Goal: Information Seeking & Learning: Learn about a topic

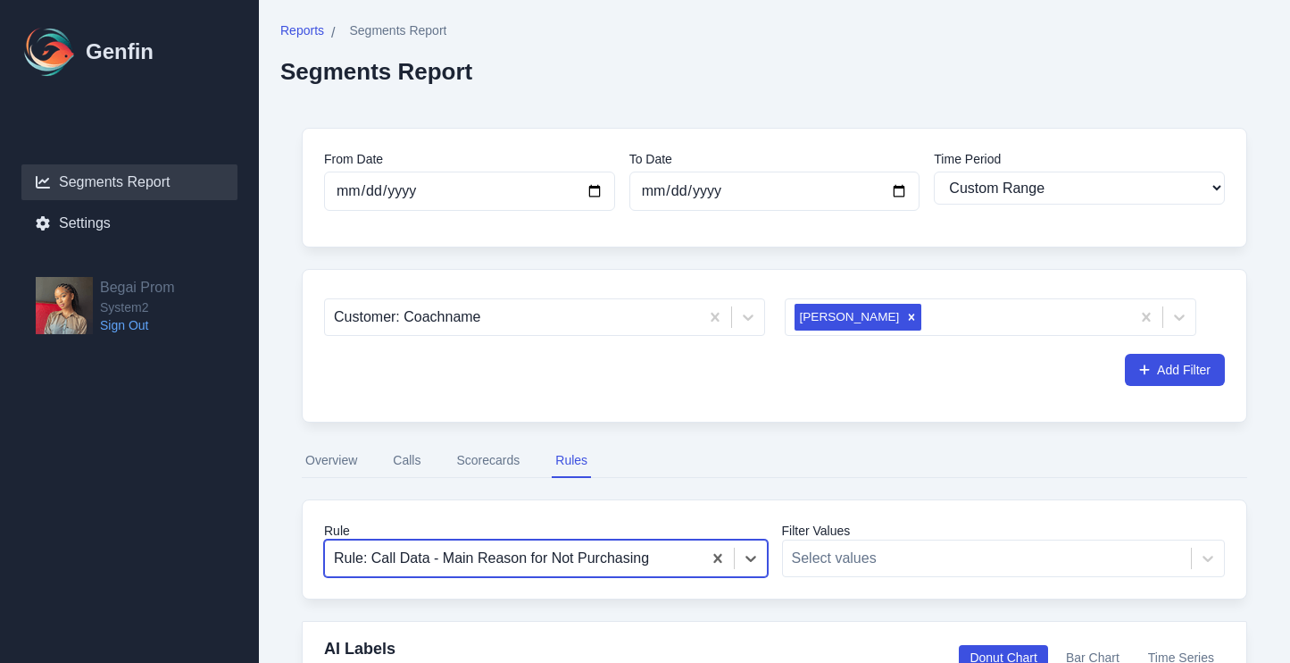
select select "custom"
click at [902, 323] on div "Remove Nyla Davis" at bounding box center [912, 317] width 20 height 27
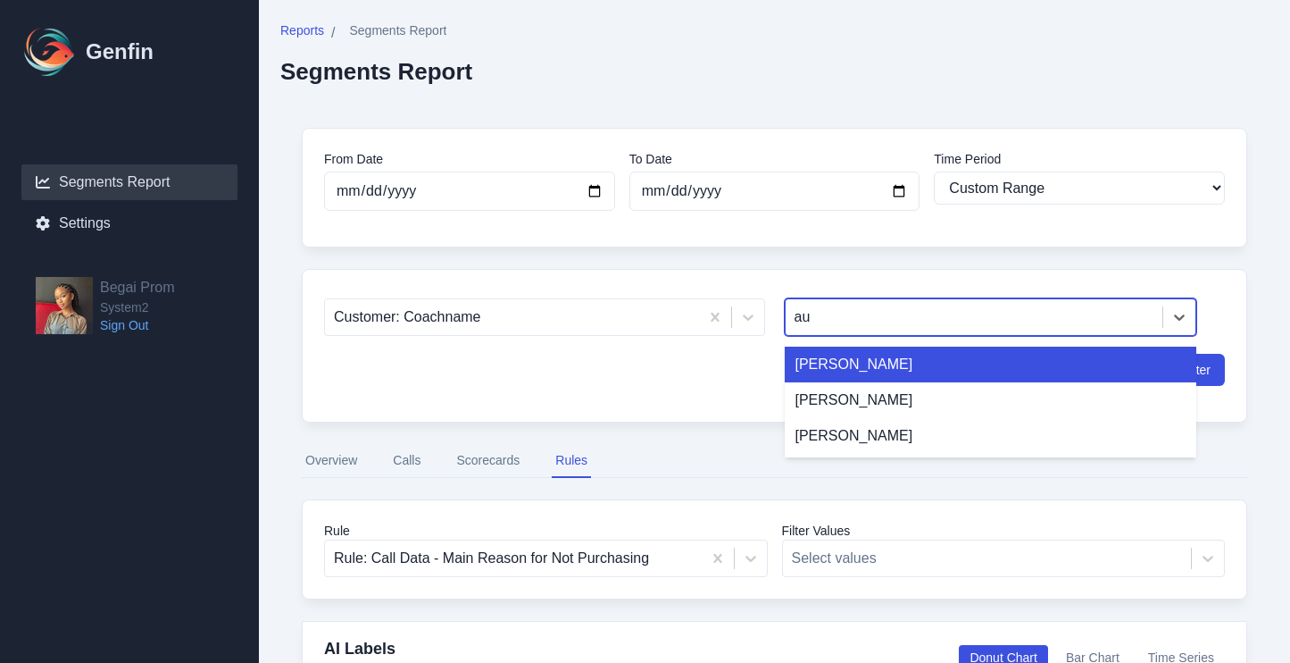
type input "aub"
click at [905, 359] on div "[PERSON_NAME]" at bounding box center [991, 364] width 413 height 36
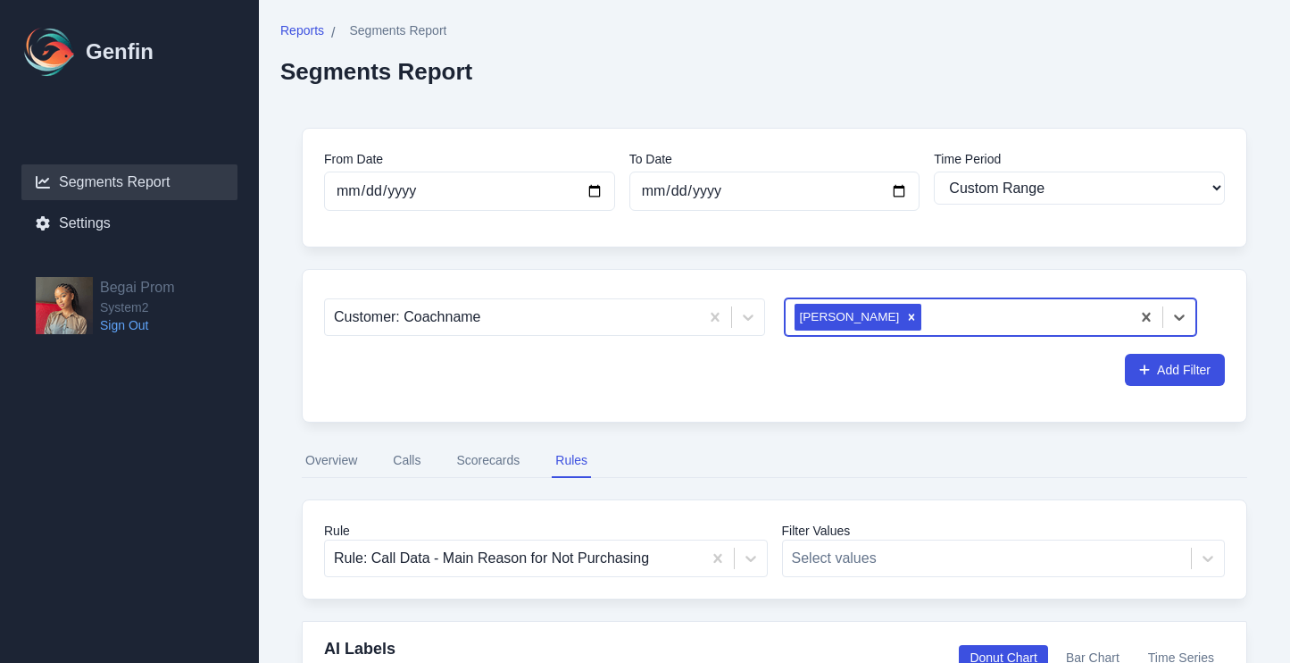
click at [1064, 370] on div "Add Filter" at bounding box center [774, 370] width 901 height 32
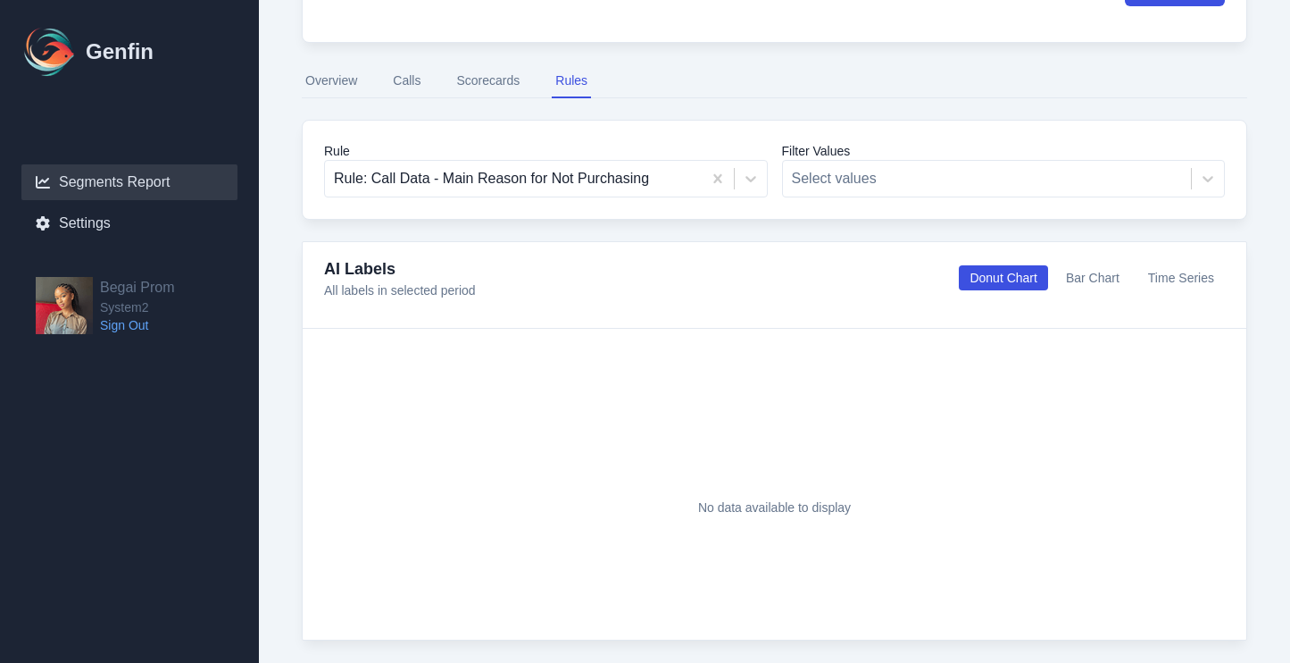
scroll to position [384, 0]
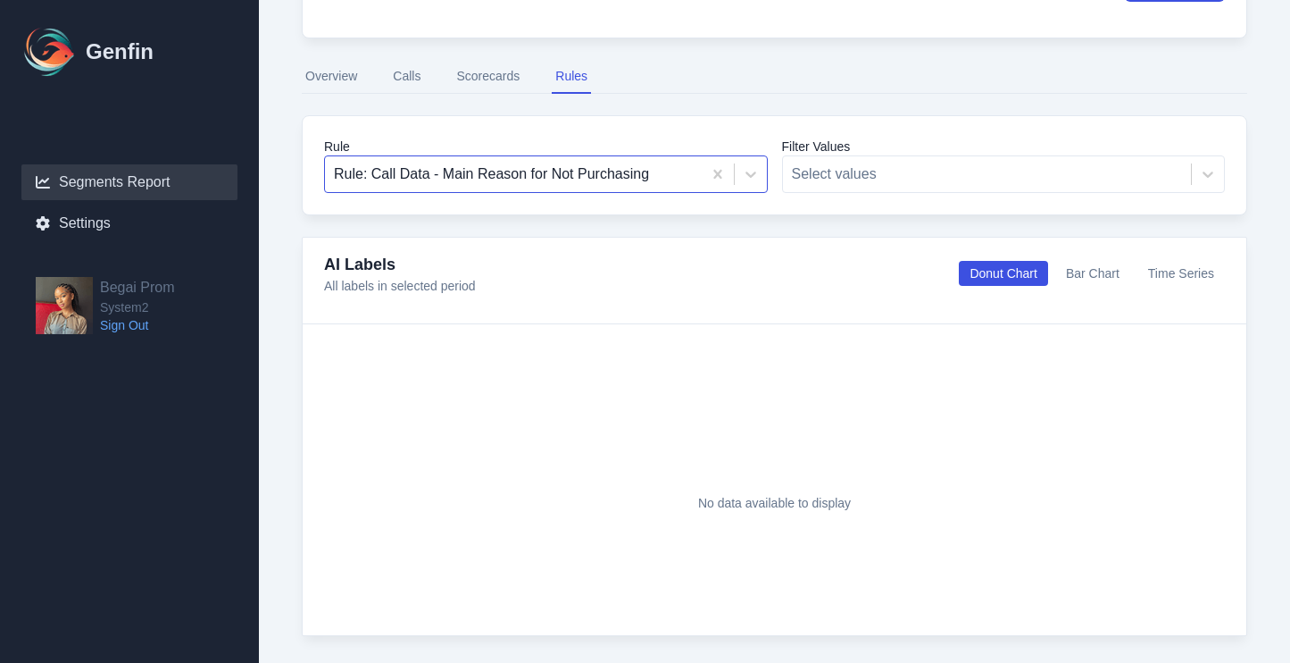
click at [483, 165] on div at bounding box center [513, 174] width 359 height 25
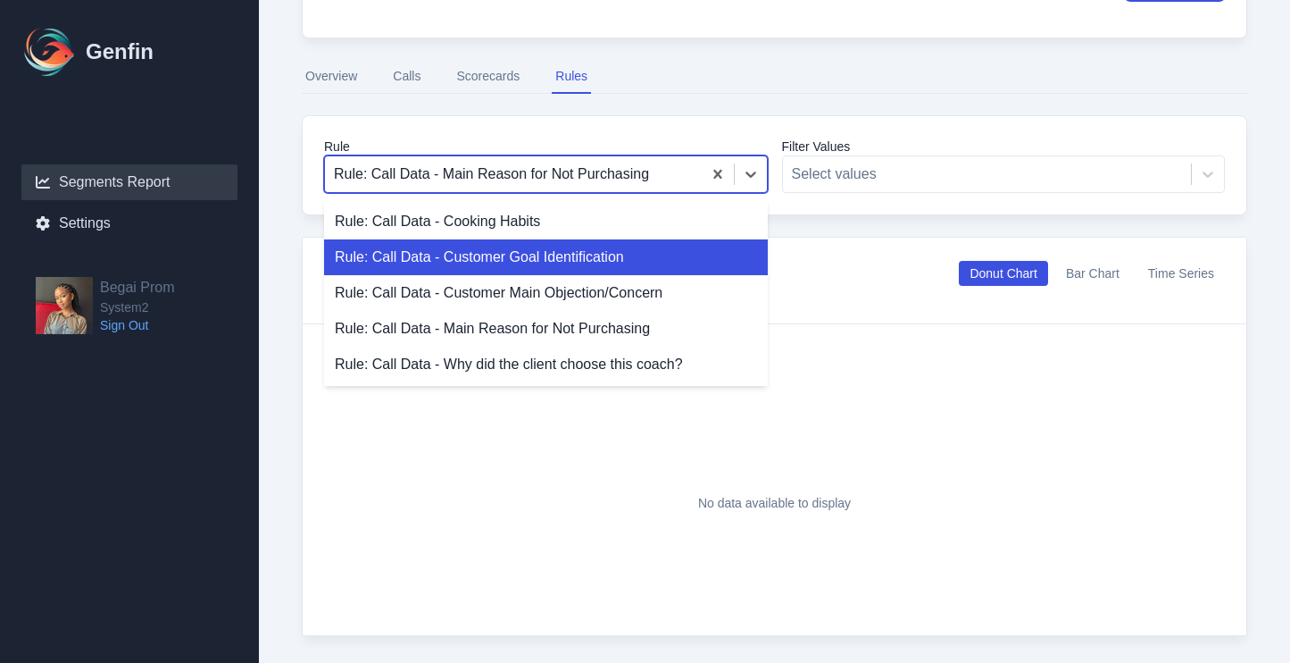
click at [512, 248] on div "Rule: Call Data - Customer Goal Identification" at bounding box center [546, 257] width 444 height 36
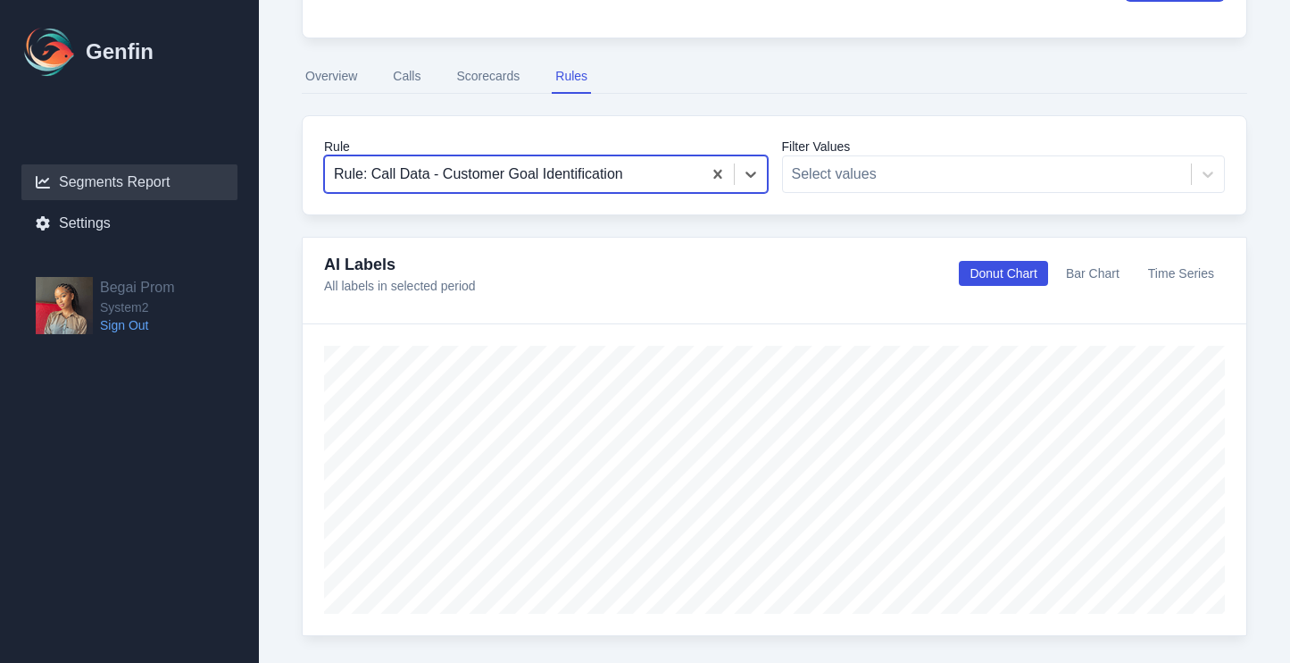
click at [631, 185] on div at bounding box center [513, 174] width 359 height 25
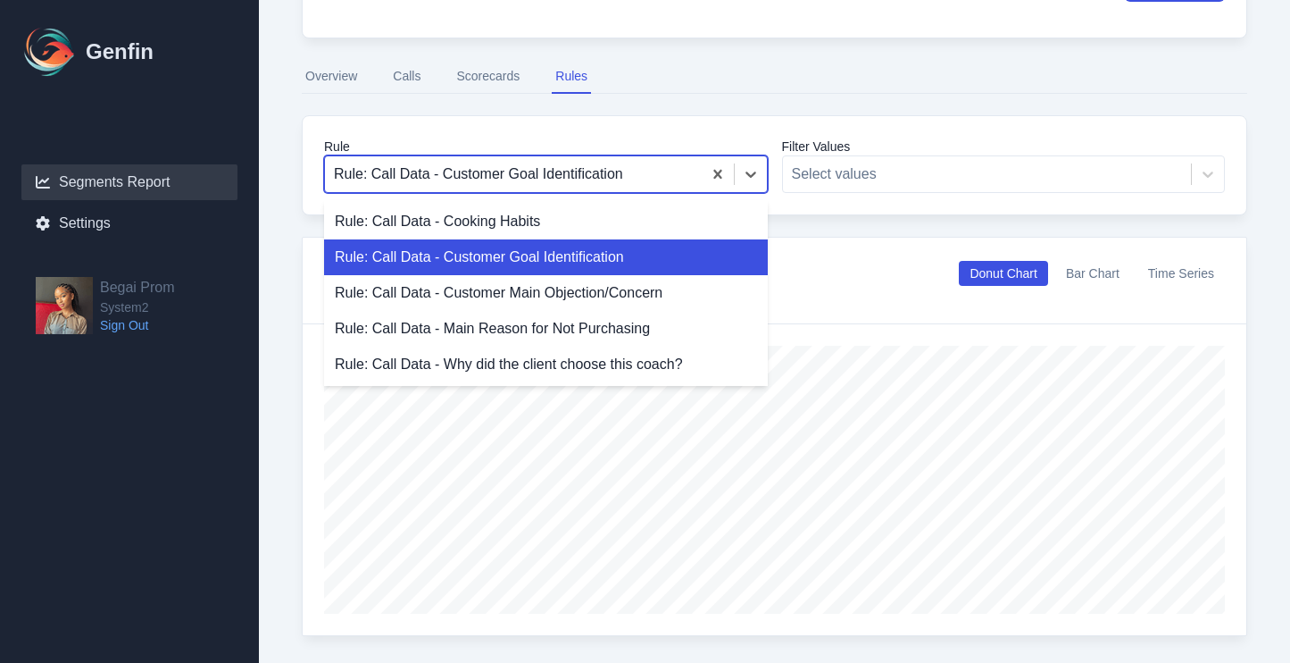
click at [596, 273] on div "Rule: Call Data - Customer Goal Identification" at bounding box center [546, 257] width 444 height 36
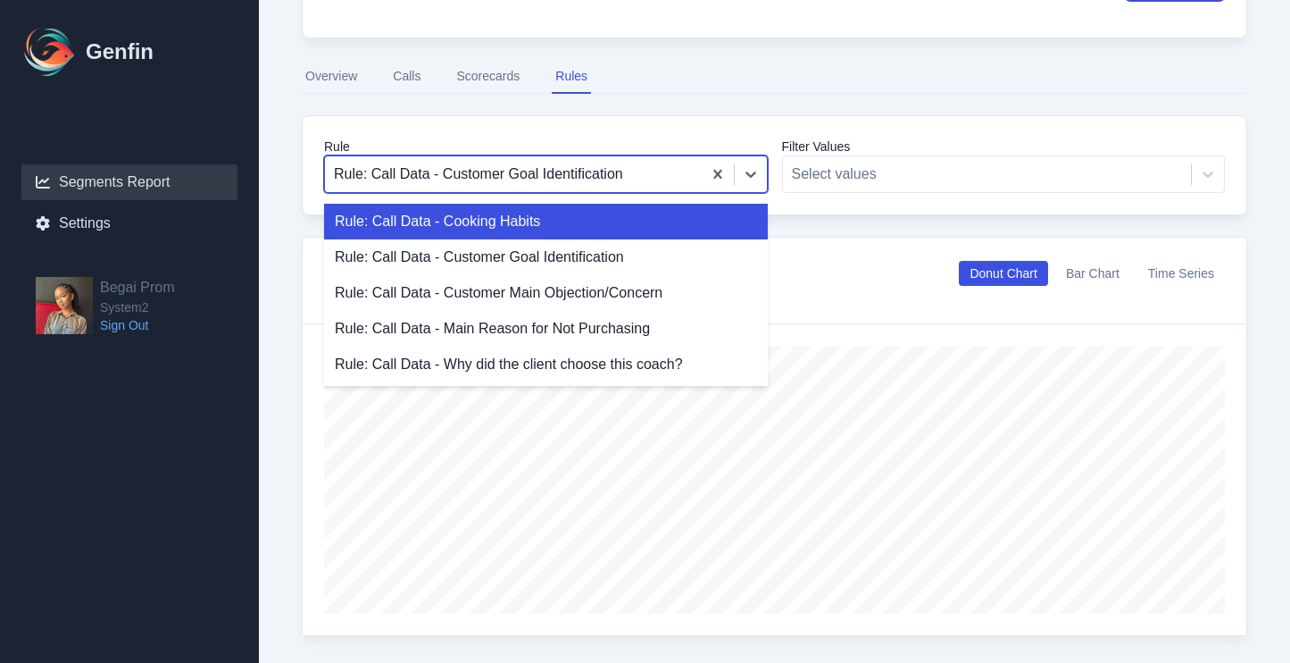
click at [534, 185] on div at bounding box center [513, 174] width 359 height 25
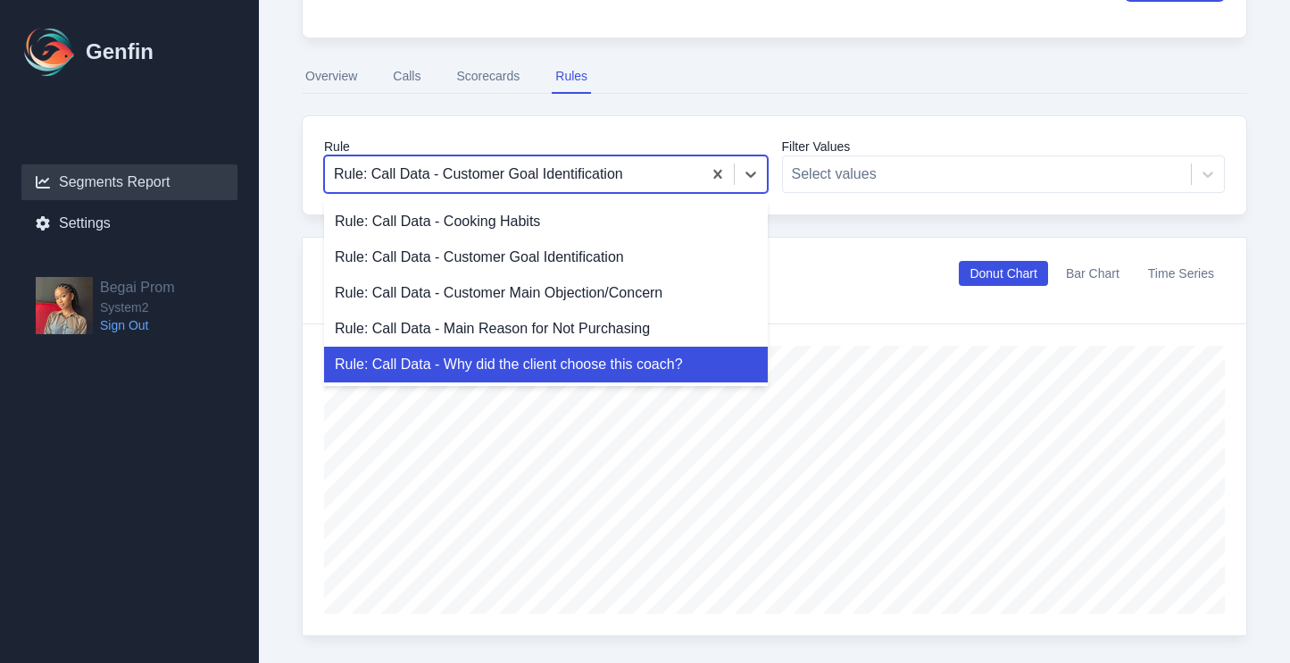
click at [530, 361] on div "Rule: Call Data - Why did the client choose this coach?" at bounding box center [546, 364] width 444 height 36
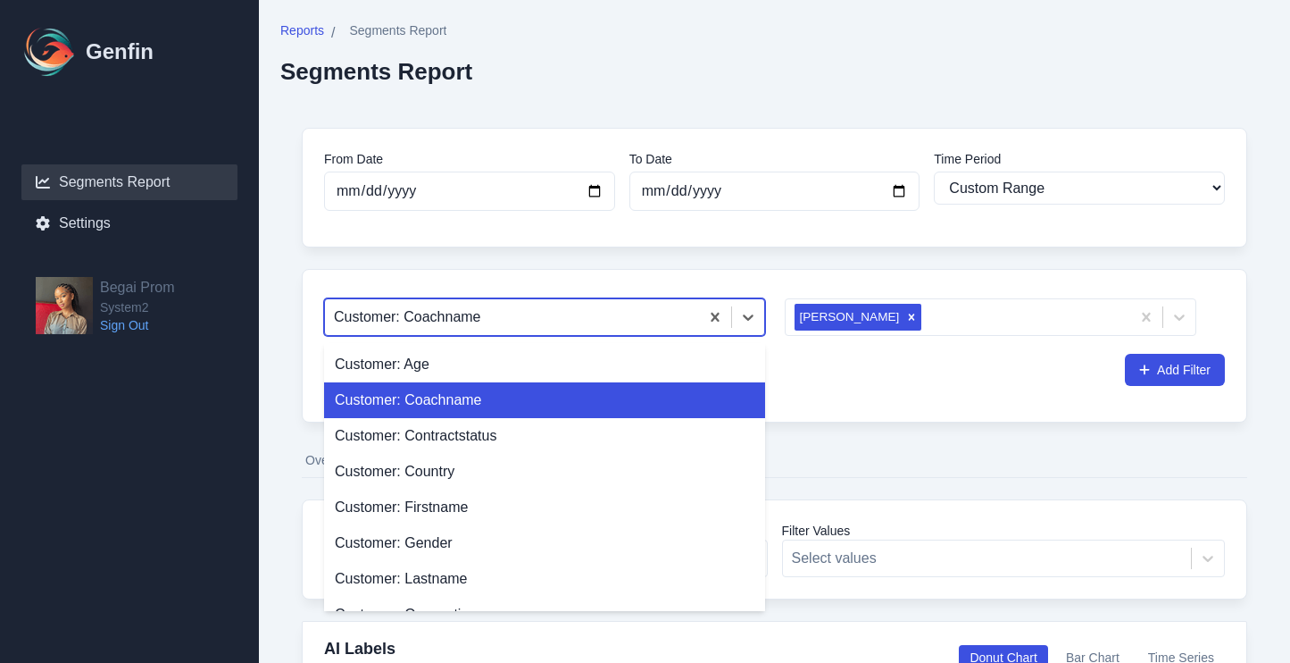
click at [671, 319] on div at bounding box center [512, 316] width 356 height 25
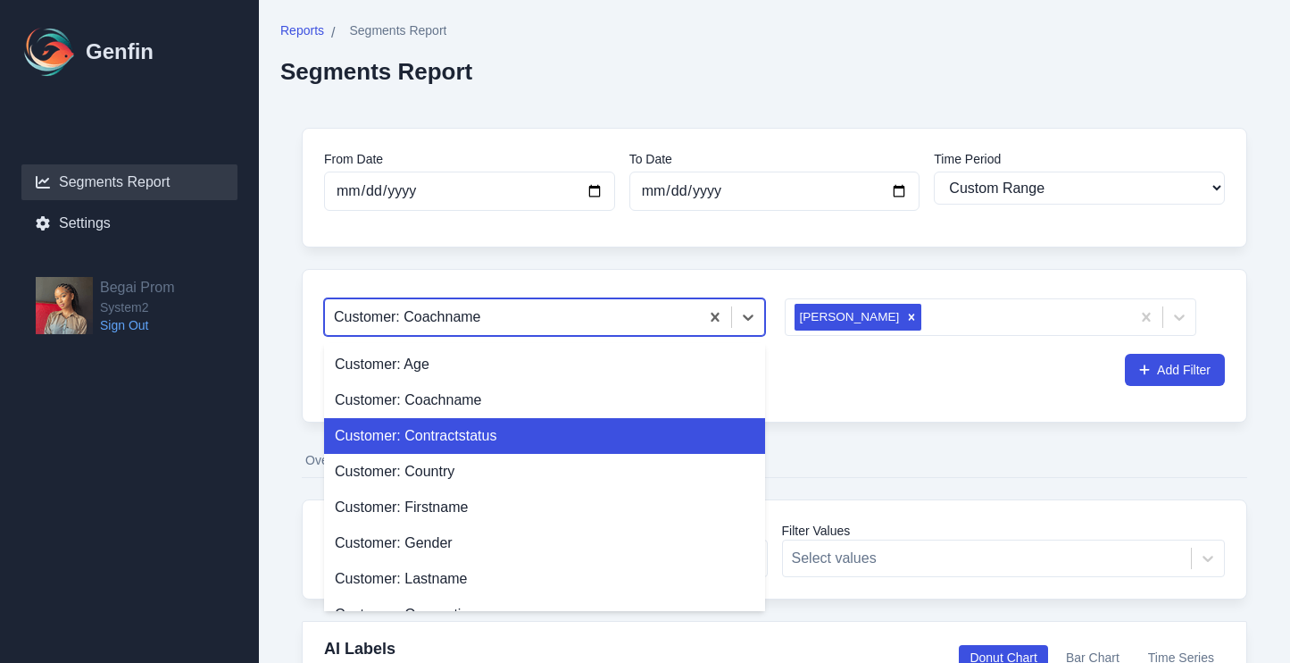
click at [646, 446] on div "Customer: Contractstatus" at bounding box center [544, 436] width 441 height 36
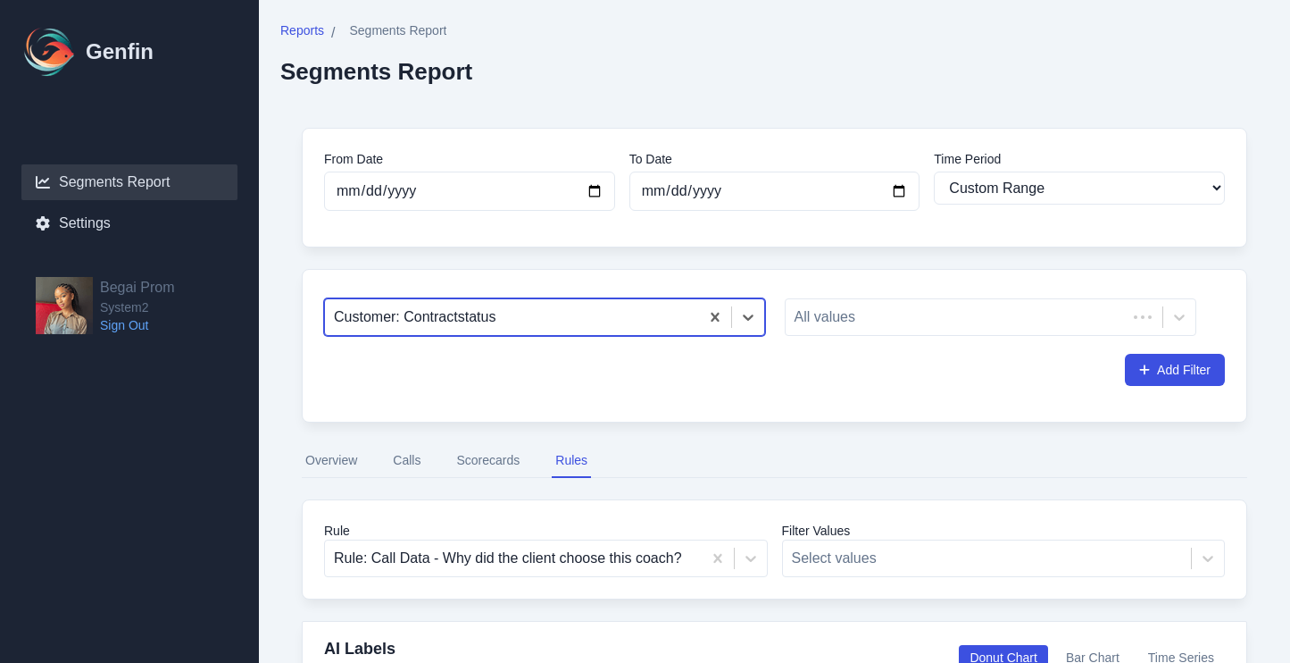
click at [628, 329] on div at bounding box center [512, 316] width 356 height 25
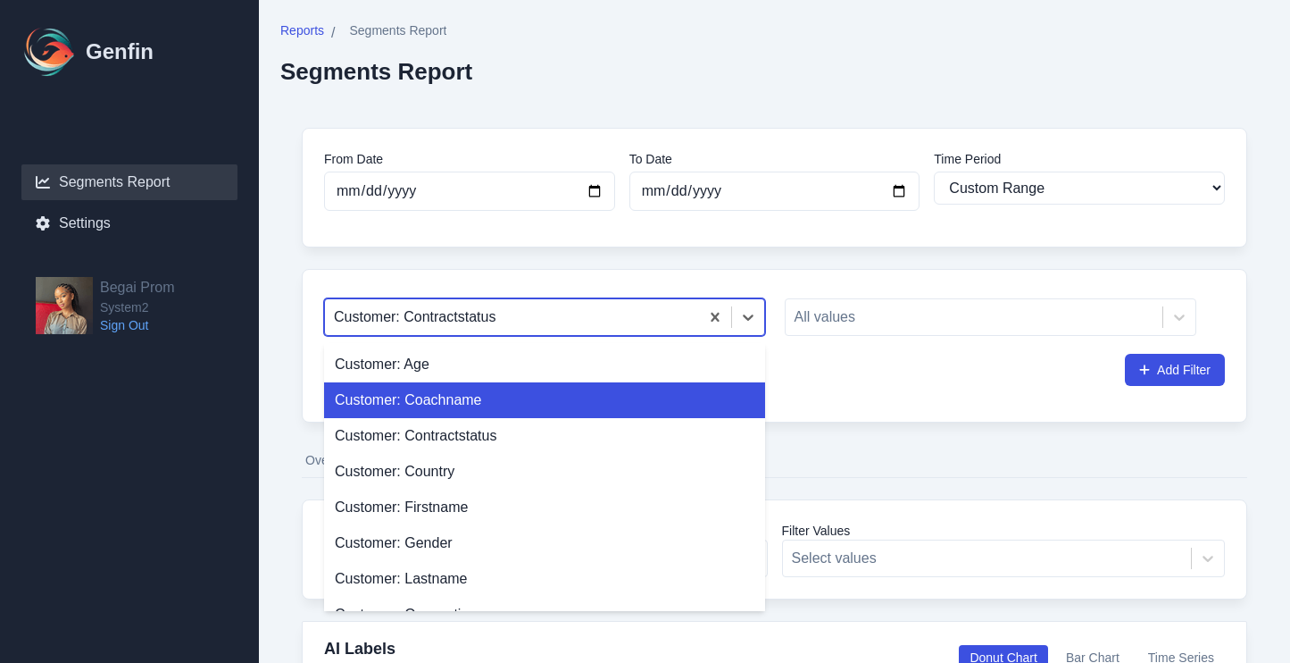
click at [592, 396] on div "Customer: Coachname" at bounding box center [544, 400] width 441 height 36
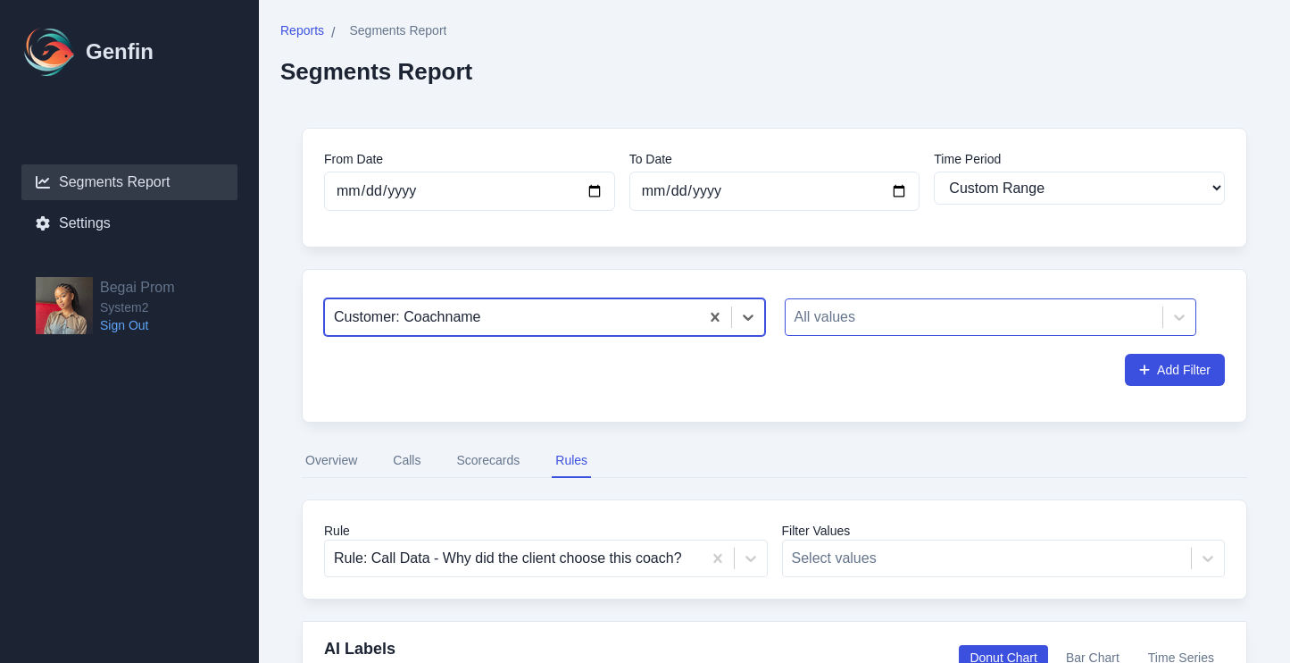
click at [849, 335] on div "All values" at bounding box center [991, 317] width 413 height 38
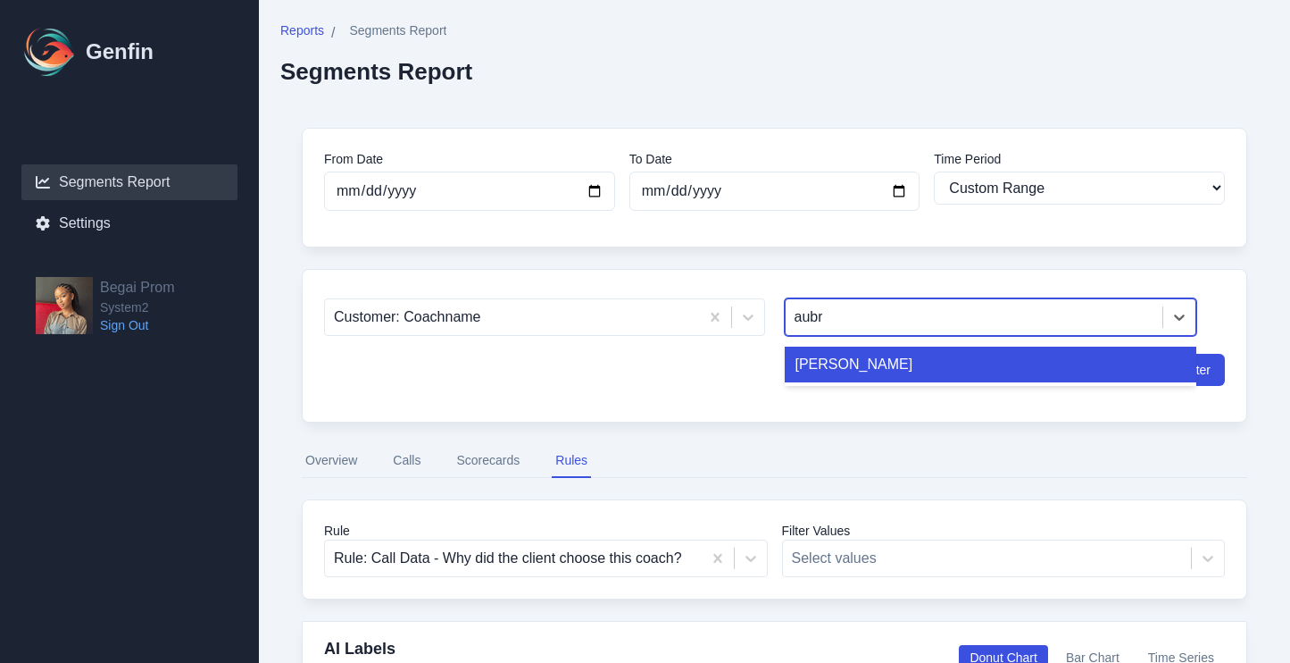
type input "[PERSON_NAME]"
click at [877, 364] on div "[PERSON_NAME]" at bounding box center [991, 364] width 413 height 36
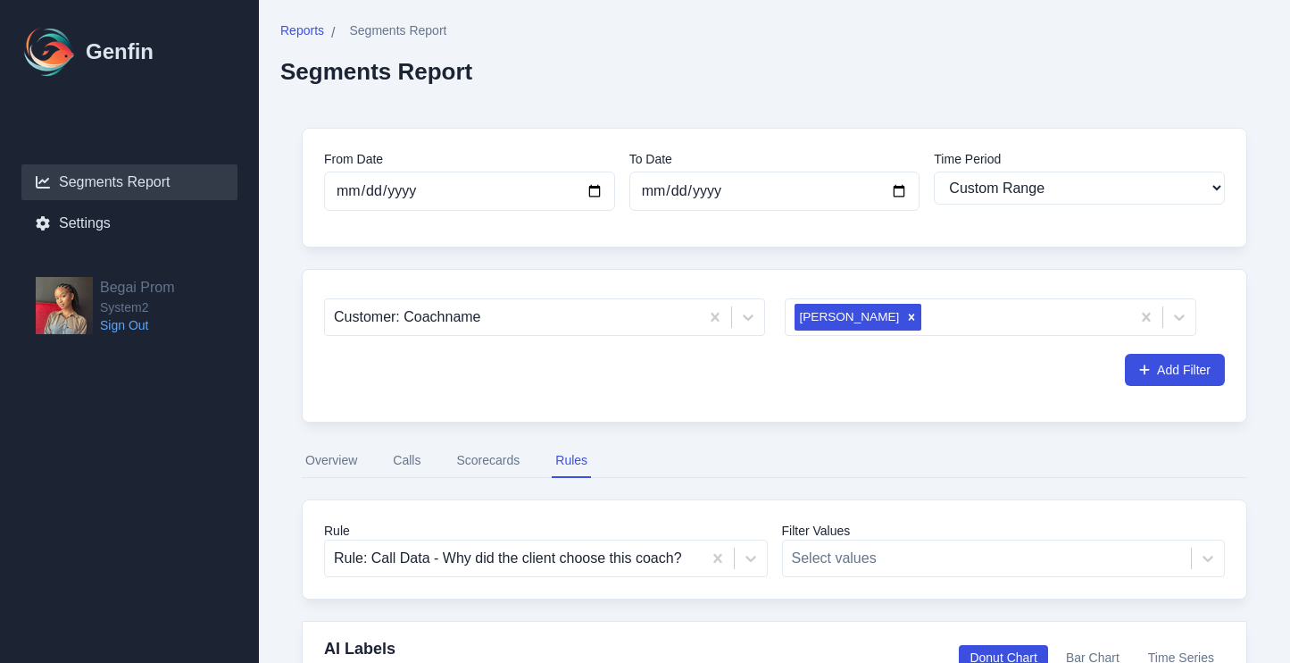
click at [1077, 389] on div "Customer: Coachname [PERSON_NAME] Add Filter" at bounding box center [775, 346] width 946 height 154
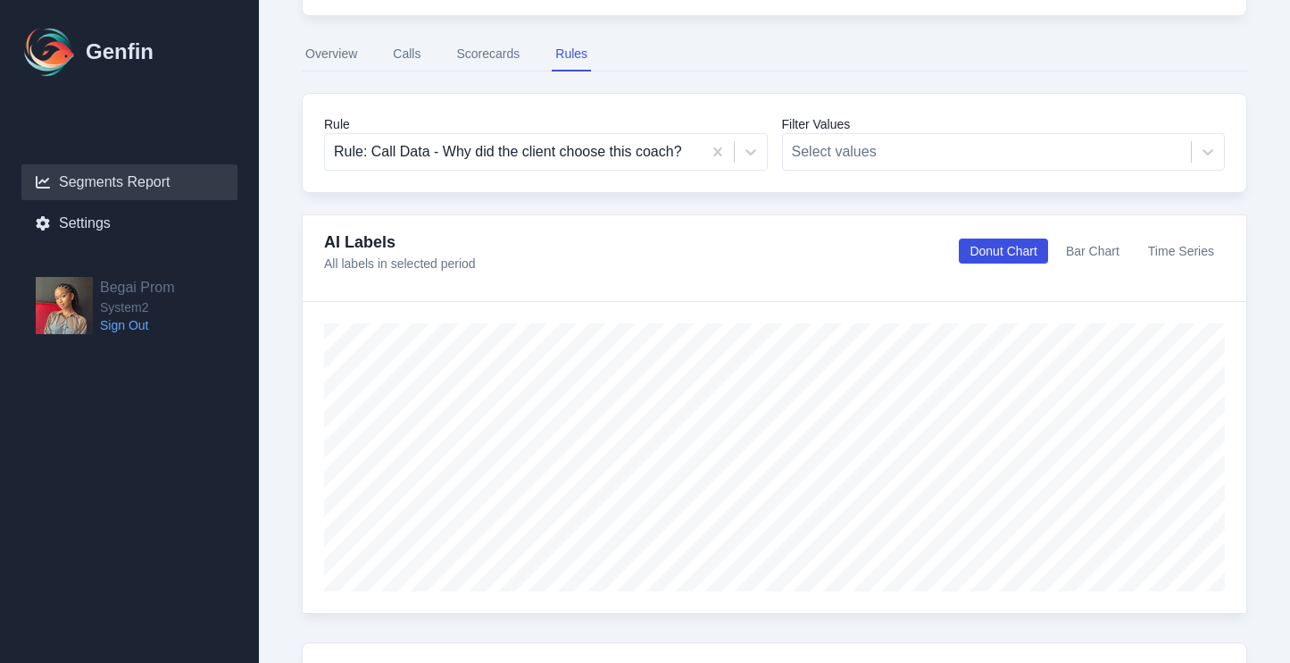
scroll to position [409, 0]
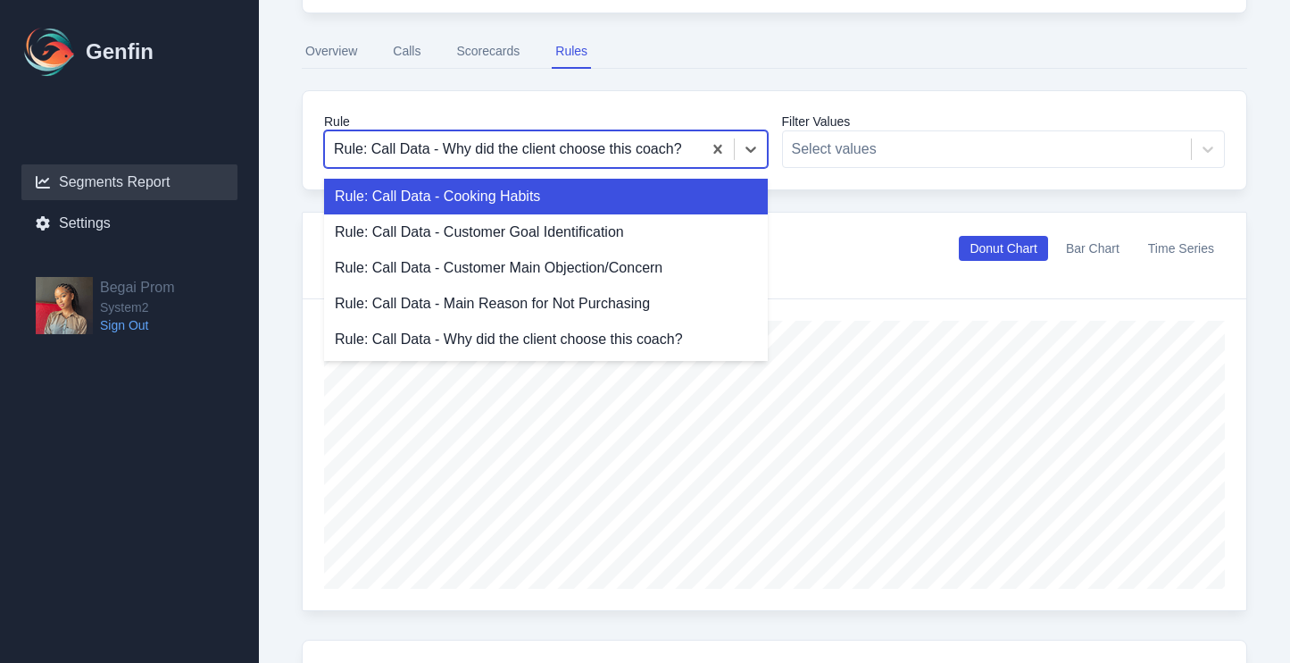
click at [646, 146] on div at bounding box center [513, 149] width 359 height 25
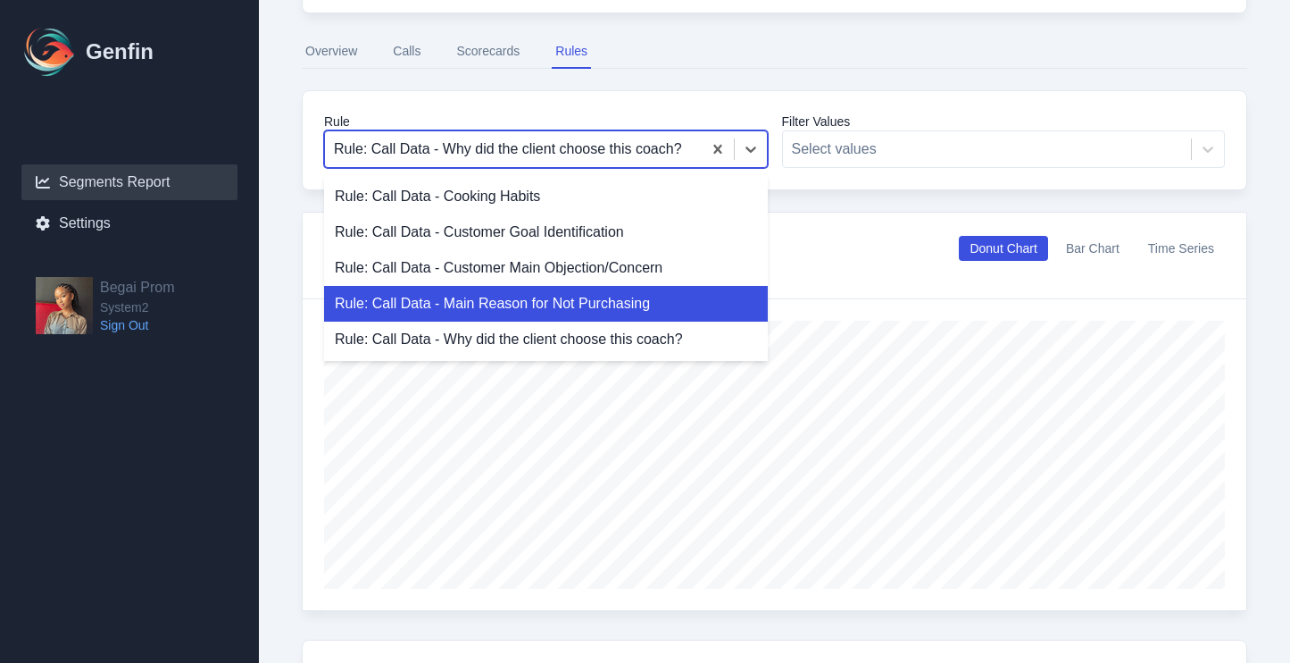
click at [655, 315] on div "Rule: Call Data - Main Reason for Not Purchasing" at bounding box center [546, 304] width 444 height 36
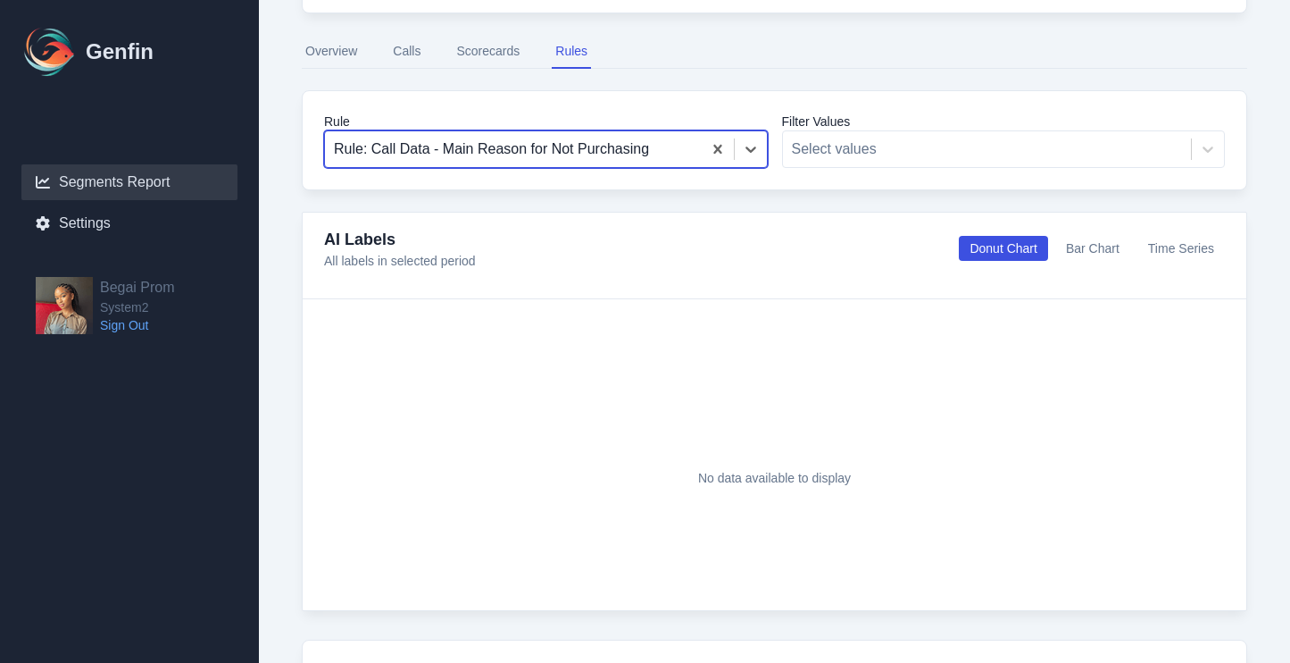
click at [669, 150] on div at bounding box center [513, 149] width 359 height 25
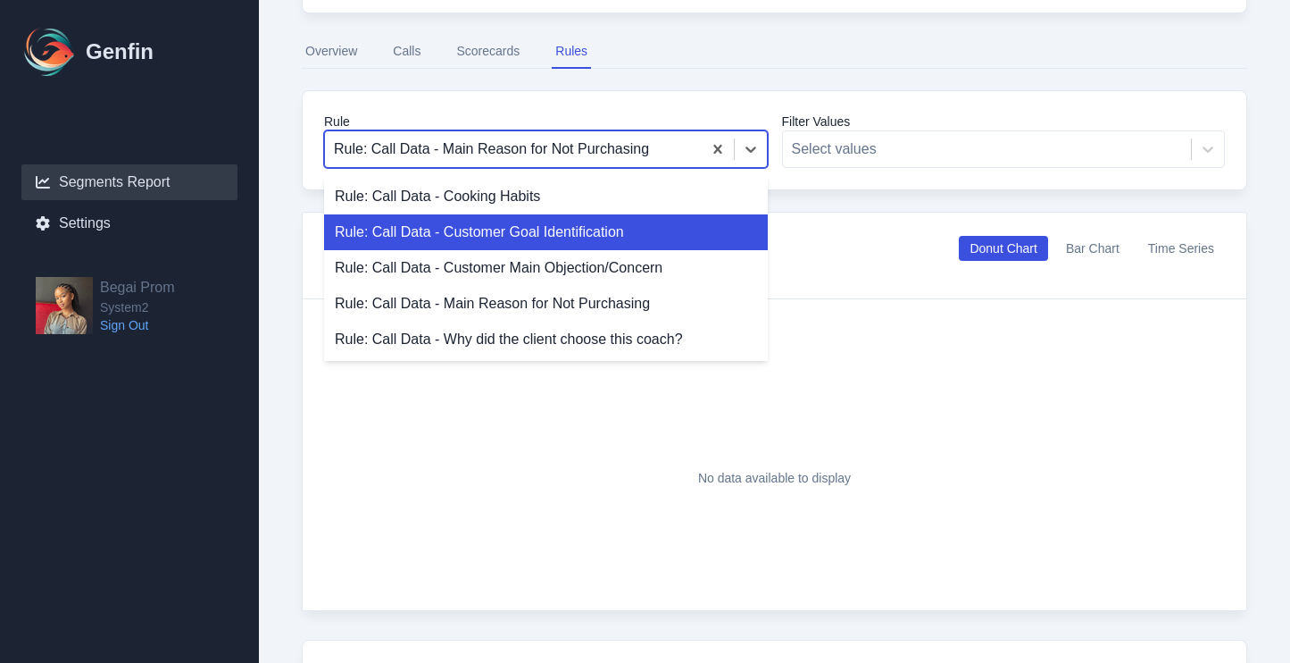
click at [604, 234] on div "Rule: Call Data - Customer Goal Identification" at bounding box center [546, 232] width 444 height 36
